Goal: Task Accomplishment & Management: Manage account settings

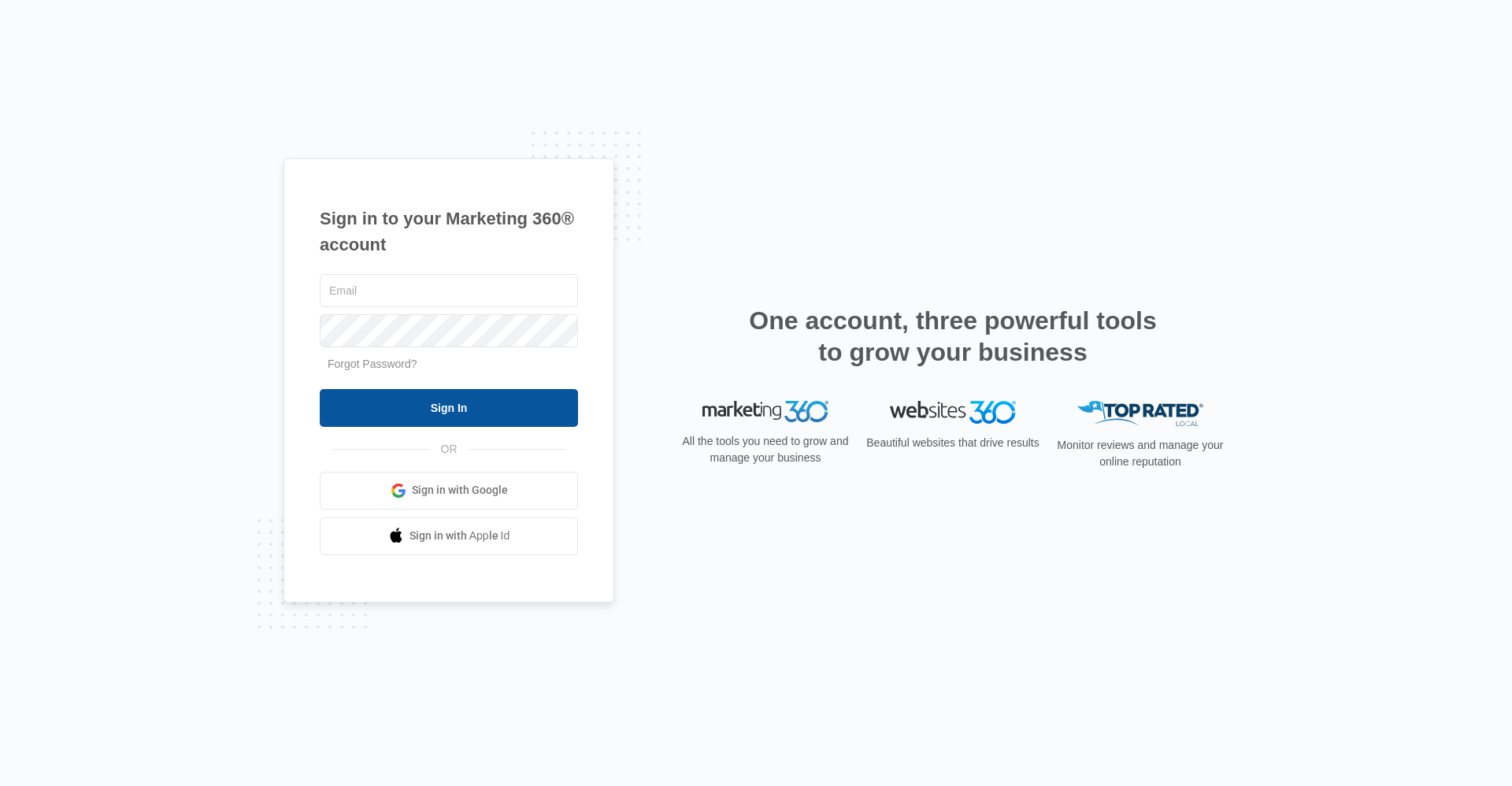
type input "frassist@vintage-corp.com"
click at [354, 413] on input "Sign In" at bounding box center [449, 407] width 258 height 37
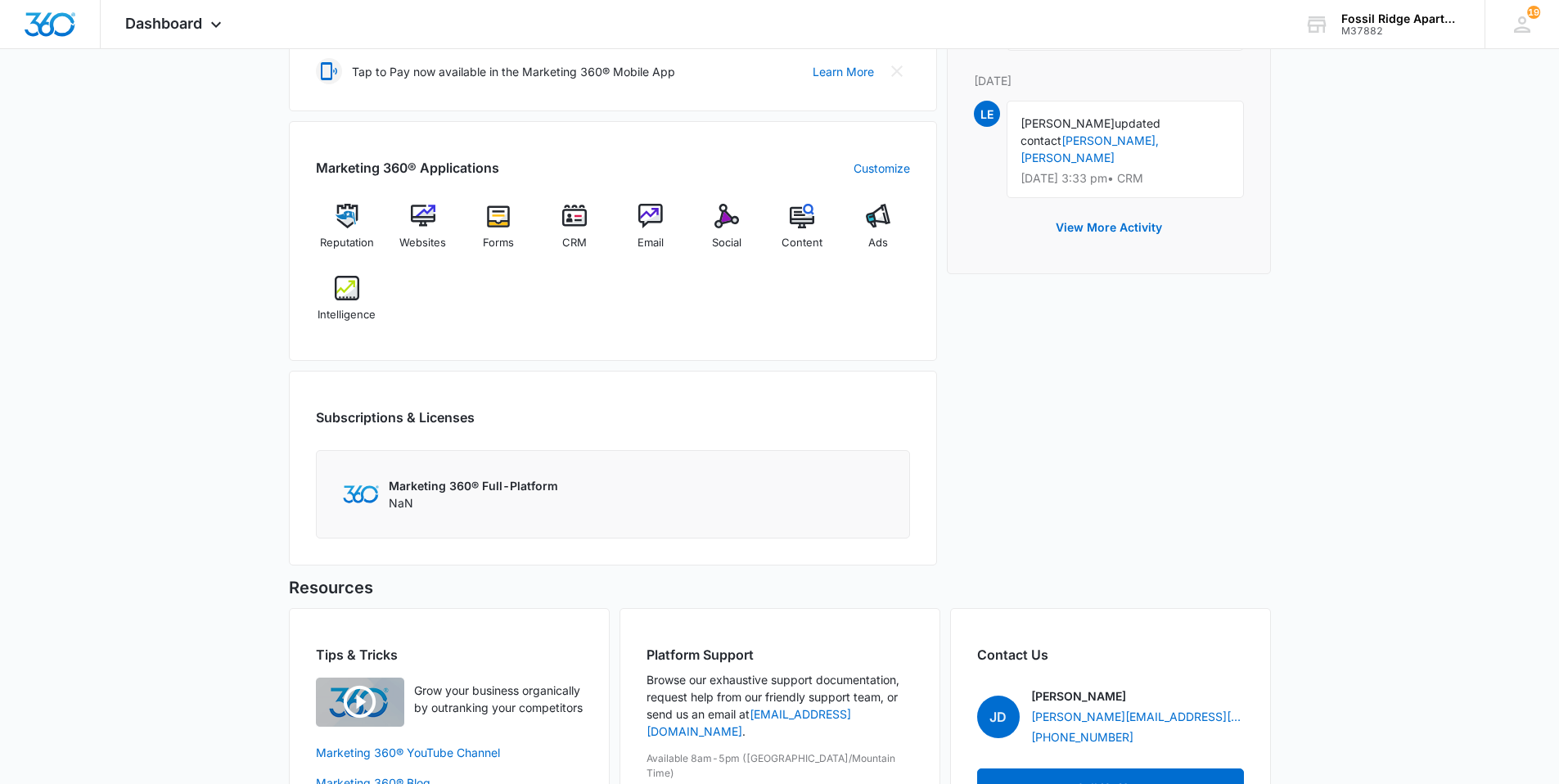
scroll to position [573, 0]
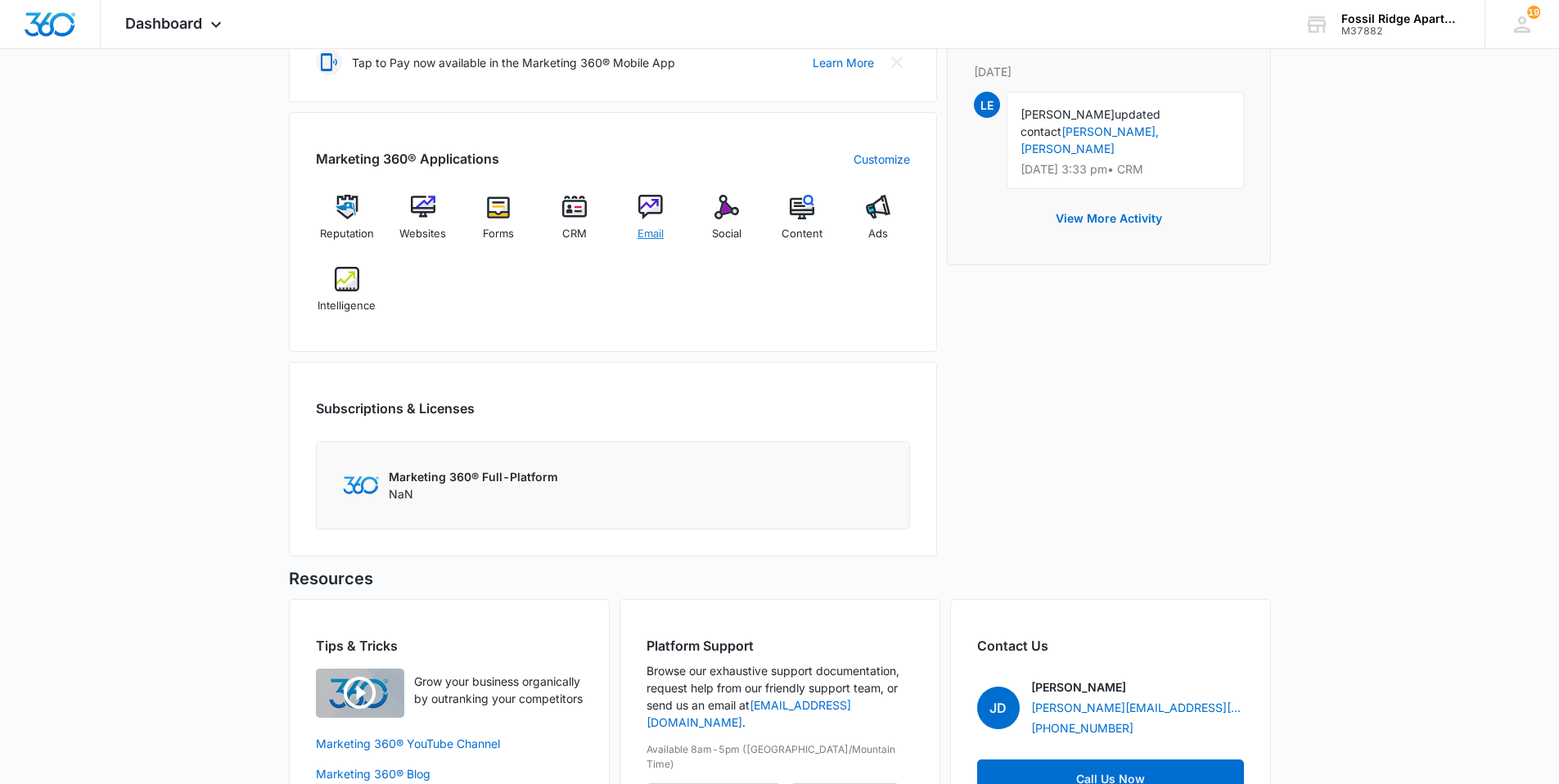
click at [658, 211] on img at bounding box center [650, 207] width 24 height 24
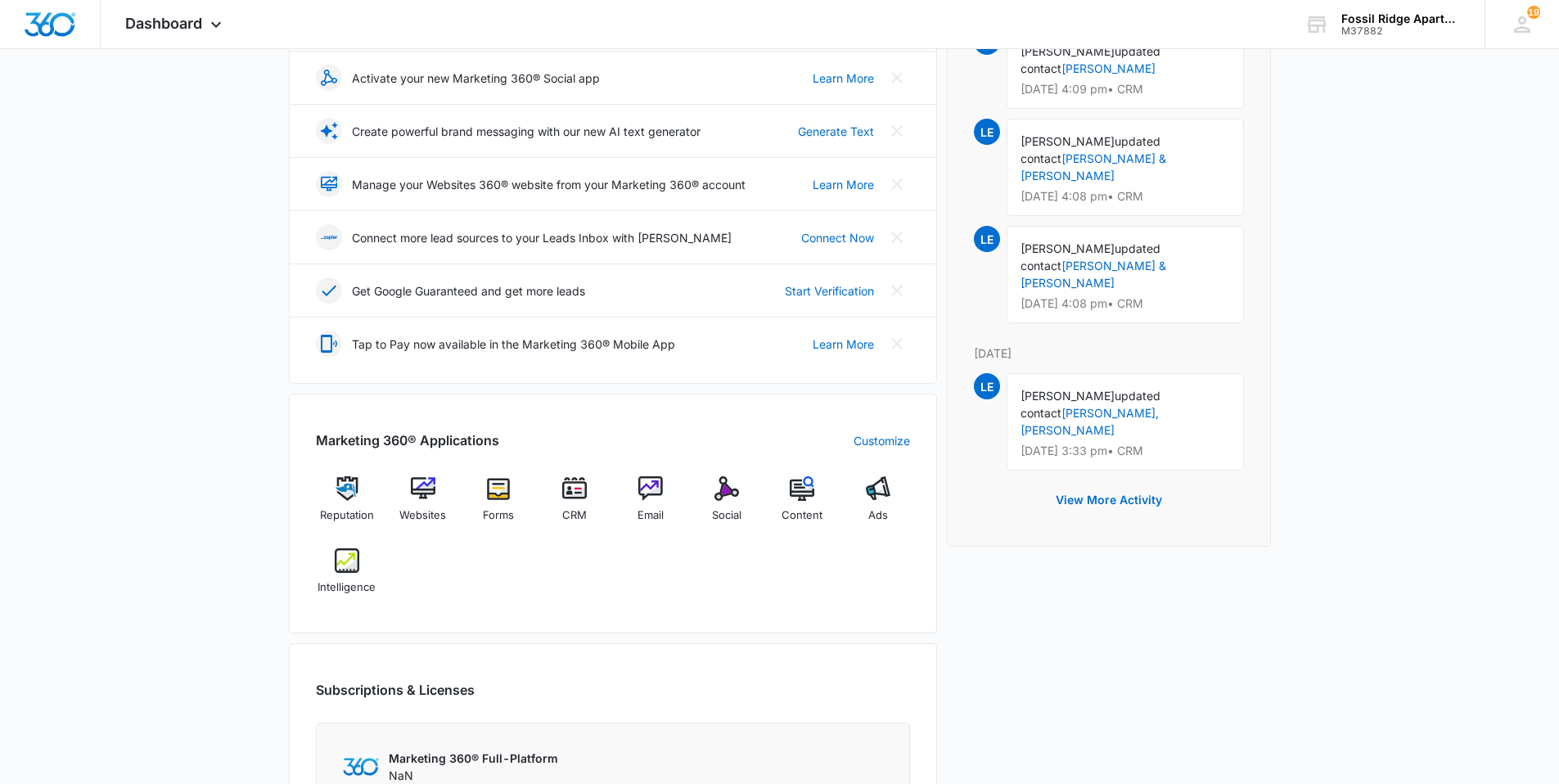
scroll to position [409, 0]
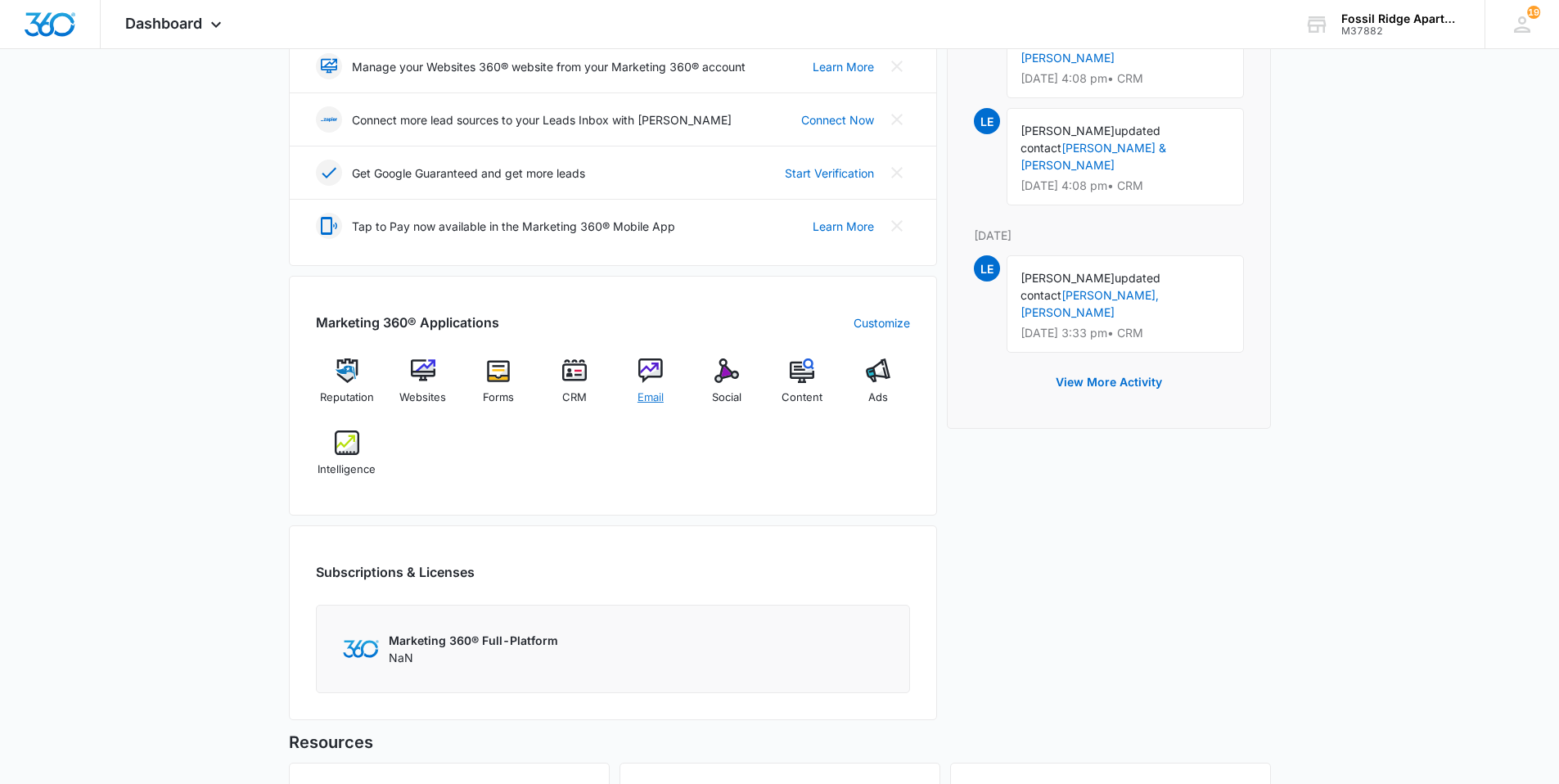
click at [648, 370] on img at bounding box center [650, 370] width 24 height 24
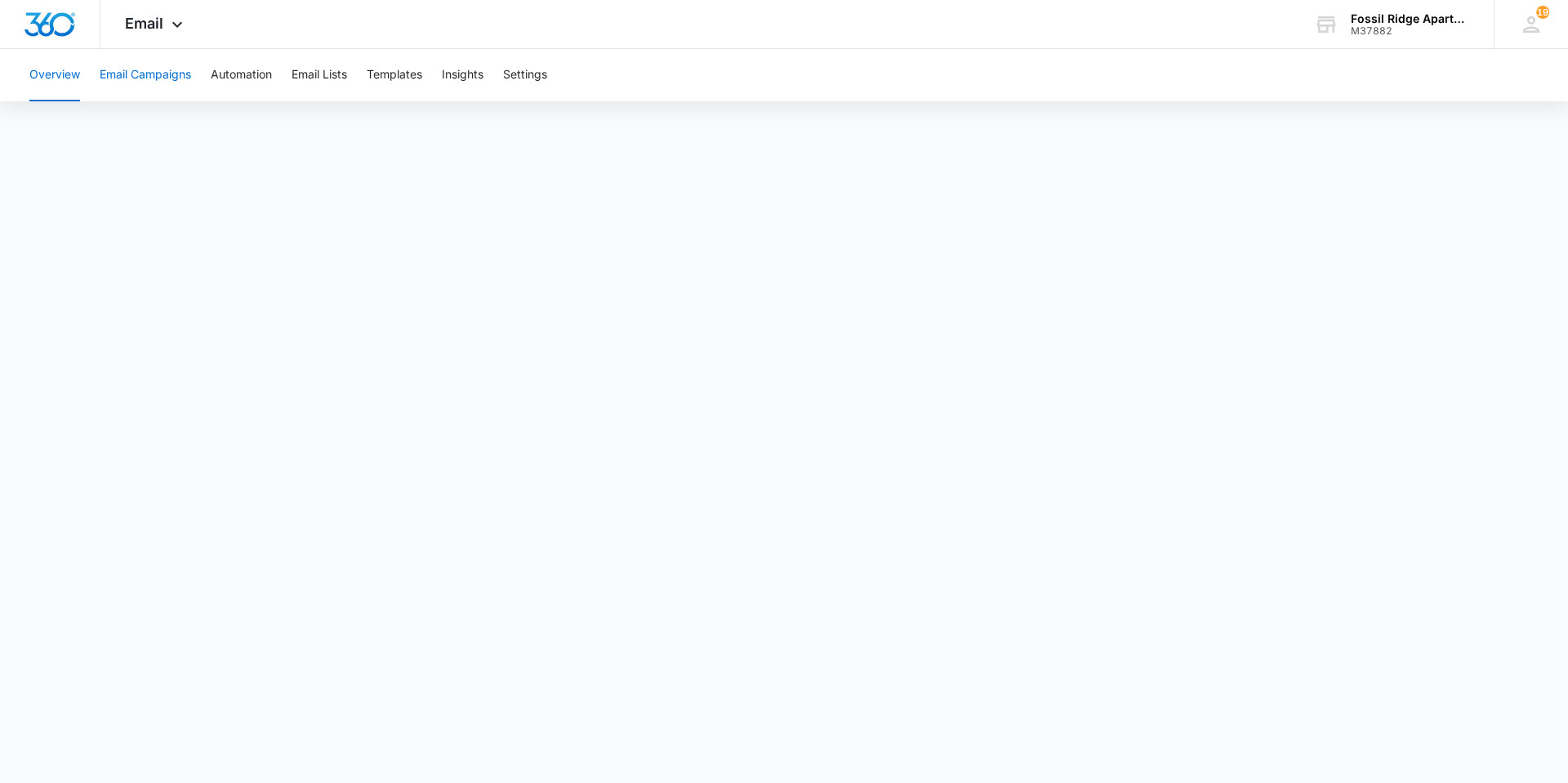
click at [147, 77] on button "Email Campaigns" at bounding box center [144, 75] width 91 height 52
click at [130, 75] on button "Email Campaigns" at bounding box center [144, 75] width 91 height 52
